Goal: Information Seeking & Learning: Learn about a topic

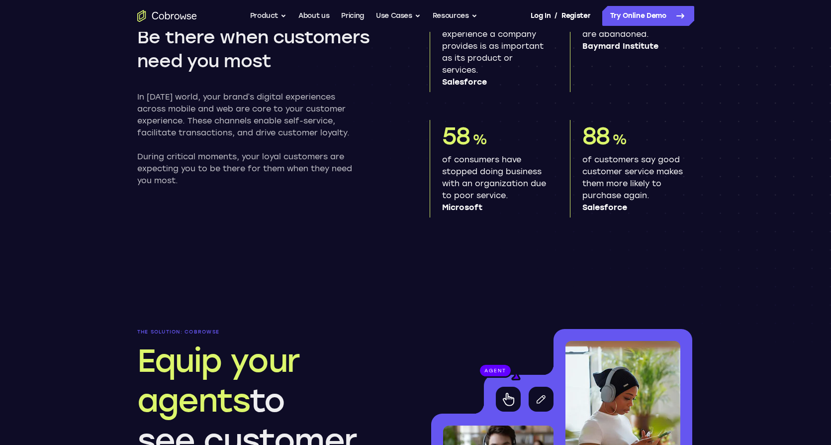
scroll to position [524, 0]
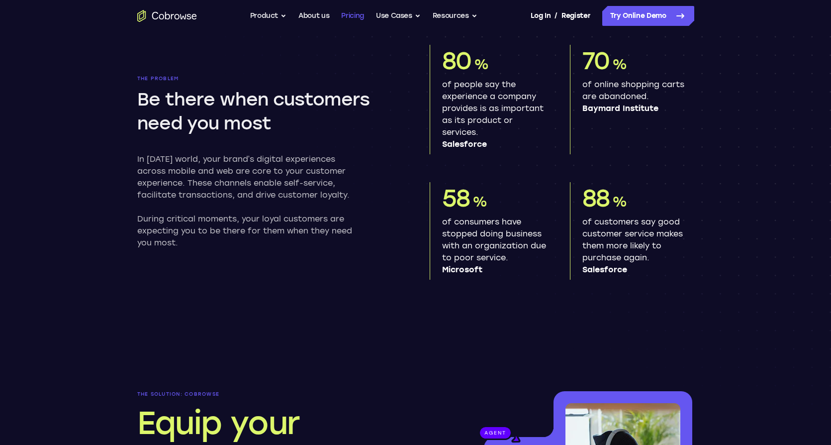
click at [350, 18] on link "Pricing" at bounding box center [352, 16] width 23 height 20
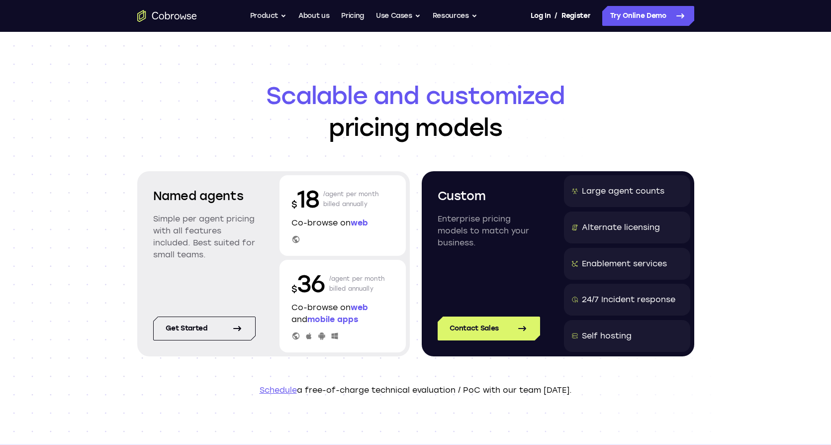
click at [744, 81] on div "Scalable and customized pricing models Named agents Simple per agent pricing wi…" at bounding box center [415, 238] width 831 height 412
click at [386, 19] on button "Use Cases" at bounding box center [398, 16] width 45 height 20
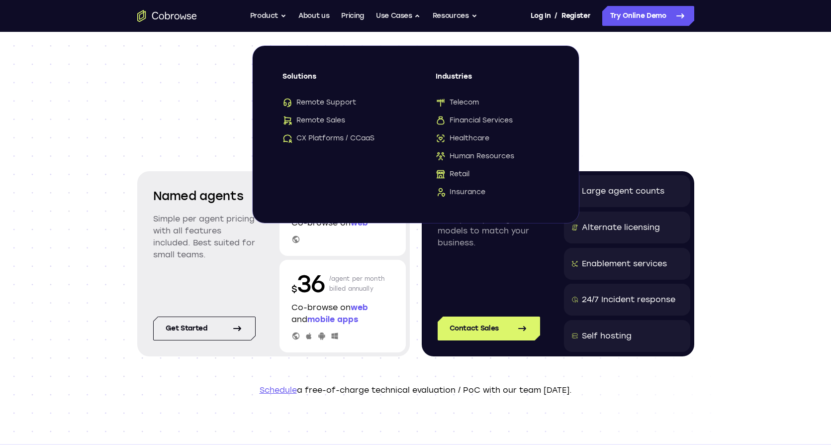
click at [695, 70] on header "Scalable and customized pricing models Named agents Simple per agent pricing wi…" at bounding box center [416, 238] width 637 height 412
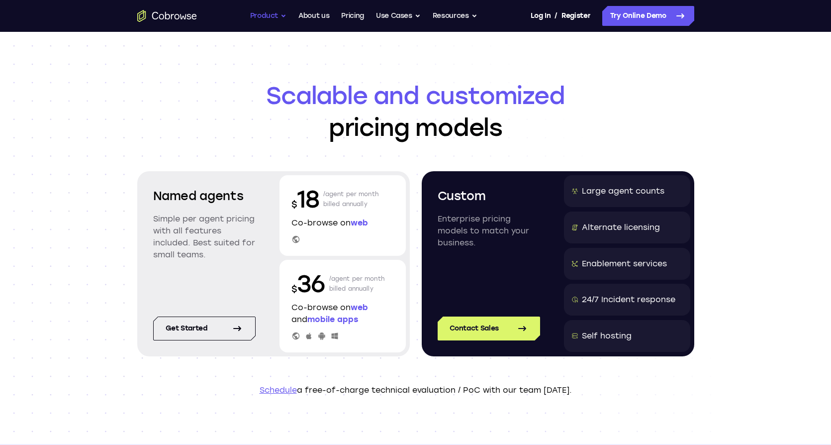
click at [275, 15] on button "Product" at bounding box center [268, 16] width 37 height 20
